Goal: Transaction & Acquisition: Purchase product/service

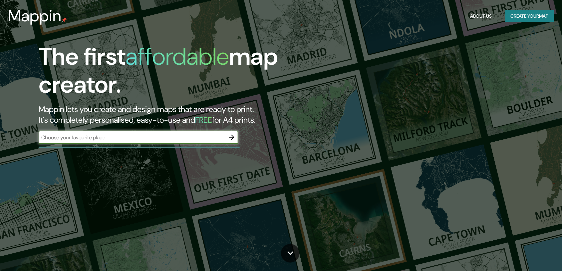
click at [514, 19] on button "Create your map" at bounding box center [529, 16] width 49 height 12
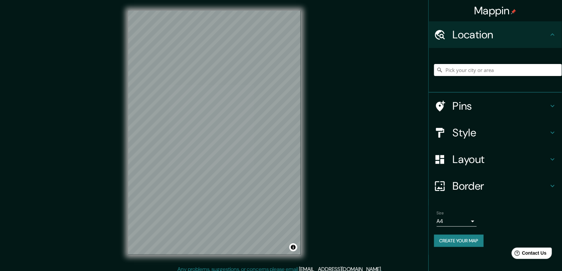
click at [485, 135] on h4 "Style" at bounding box center [501, 132] width 96 height 13
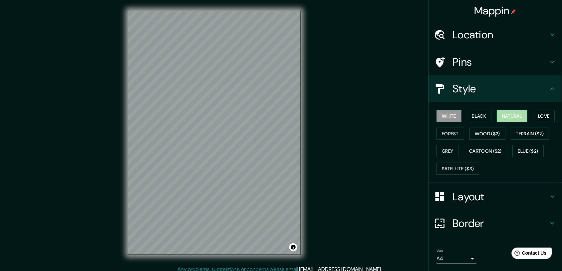
click at [505, 120] on button "Natural" at bounding box center [512, 116] width 31 height 12
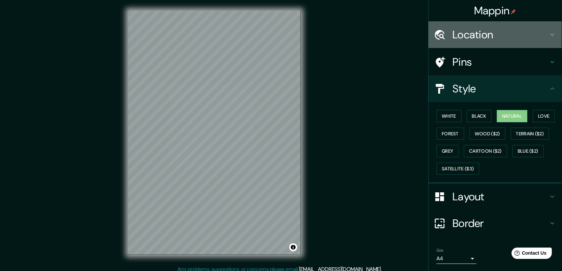
click at [498, 40] on h4 "Location" at bounding box center [501, 34] width 96 height 13
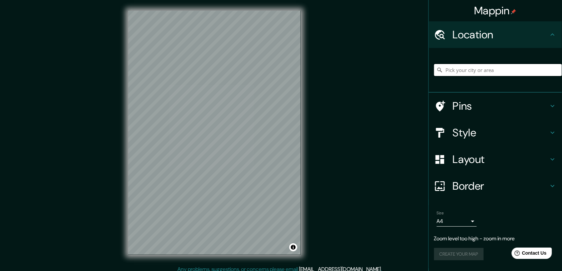
click at [492, 72] on input "Pick your city or area" at bounding box center [498, 70] width 128 height 12
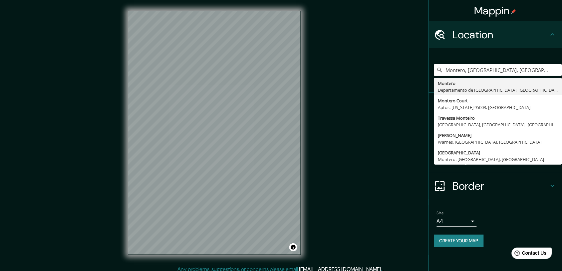
type input "Montero, [GEOGRAPHIC_DATA], [GEOGRAPHIC_DATA]"
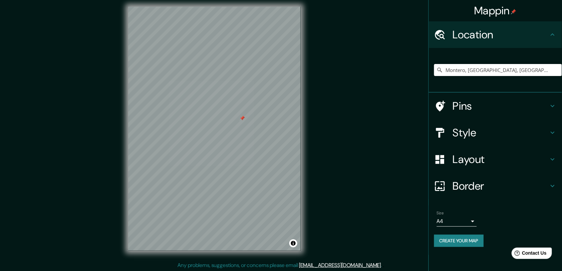
scroll to position [5, 0]
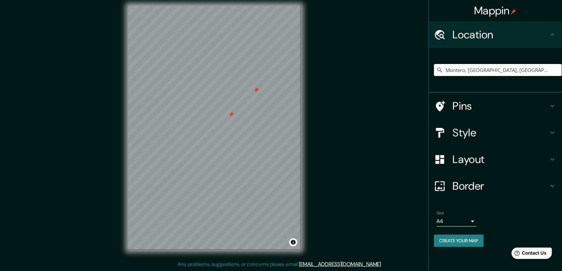
click at [229, 115] on div at bounding box center [230, 114] width 5 height 5
click at [256, 92] on div at bounding box center [255, 89] width 5 height 5
click at [476, 185] on h4 "Border" at bounding box center [501, 185] width 96 height 13
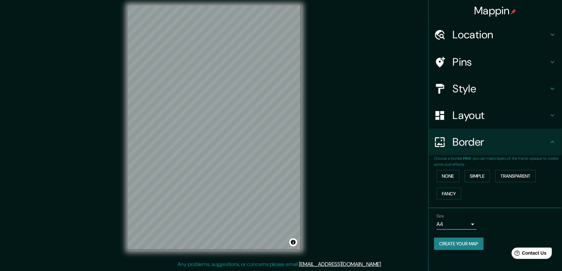
click at [486, 145] on h4 "Border" at bounding box center [501, 141] width 96 height 13
click at [492, 120] on h4 "Layout" at bounding box center [501, 115] width 96 height 13
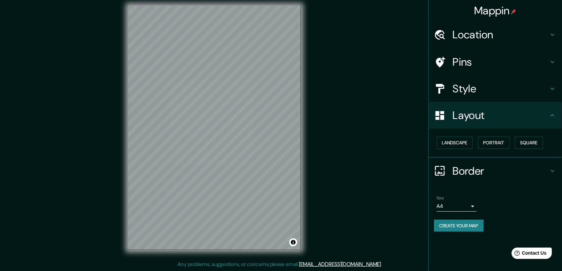
click at [498, 91] on h4 "Style" at bounding box center [501, 88] width 96 height 13
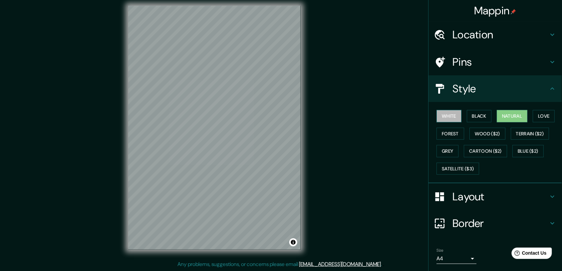
click at [439, 118] on button "White" at bounding box center [449, 116] width 25 height 12
click at [467, 114] on button "Black" at bounding box center [479, 116] width 25 height 12
click at [506, 116] on button "Natural" at bounding box center [512, 116] width 31 height 12
